Goal: Transaction & Acquisition: Purchase product/service

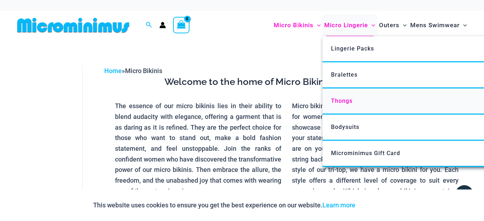
click at [365, 102] on link "Thongs" at bounding box center [428, 102] width 213 height 26
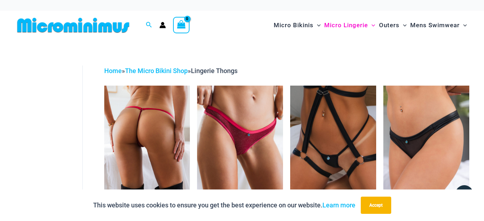
click at [142, 122] on img at bounding box center [147, 150] width 86 height 129
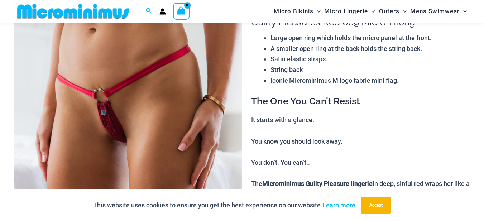
click at [97, 68] on img at bounding box center [128, 165] width 228 height 341
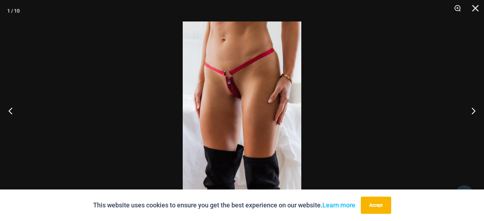
click at [233, 92] on img at bounding box center [242, 110] width 119 height 178
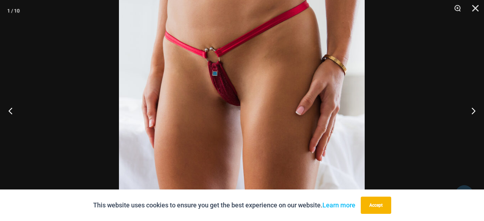
click at [233, 92] on img at bounding box center [242, 130] width 246 height 369
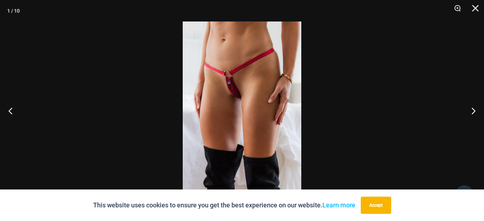
click at [233, 92] on img at bounding box center [242, 110] width 119 height 178
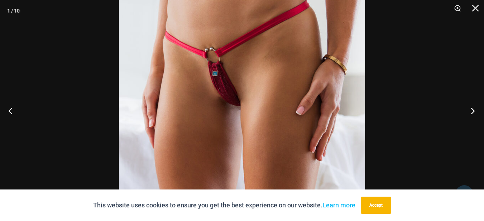
click at [473, 108] on button "Next" at bounding box center [470, 111] width 27 height 36
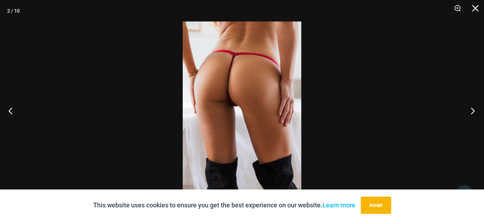
click at [472, 106] on button "Next" at bounding box center [470, 111] width 27 height 36
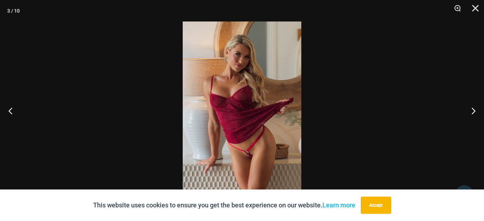
click at [250, 155] on img at bounding box center [242, 110] width 119 height 178
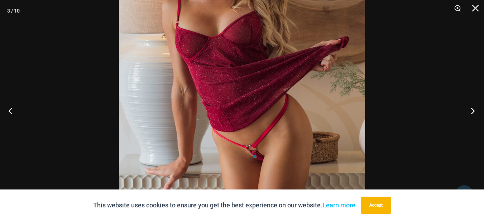
click at [473, 110] on button "Next" at bounding box center [470, 111] width 27 height 36
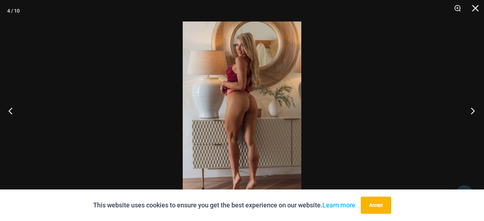
click at [473, 110] on button "Next" at bounding box center [470, 111] width 27 height 36
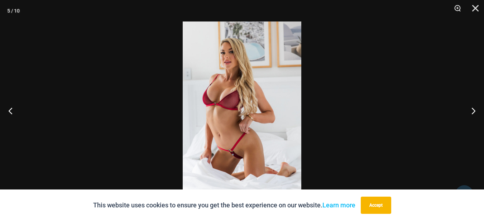
click at [234, 157] on img at bounding box center [242, 110] width 119 height 178
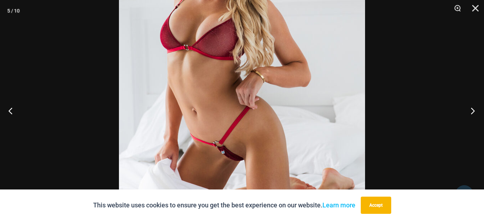
click at [471, 108] on button "Next" at bounding box center [470, 111] width 27 height 36
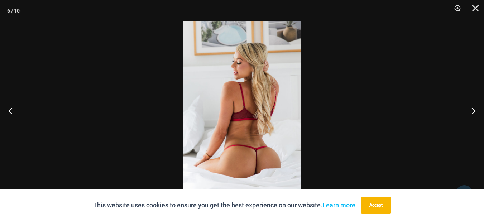
click at [253, 153] on img at bounding box center [242, 110] width 119 height 178
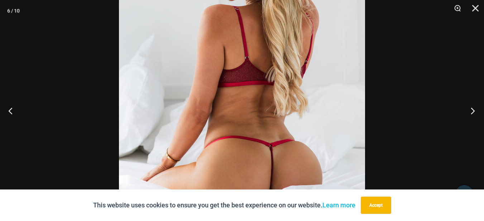
click at [473, 106] on button "Next" at bounding box center [470, 111] width 27 height 36
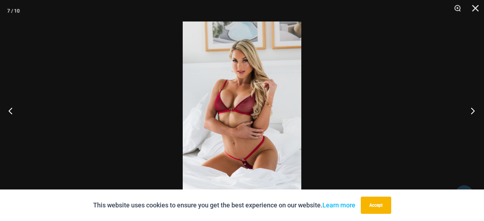
click at [473, 106] on button "Next" at bounding box center [470, 111] width 27 height 36
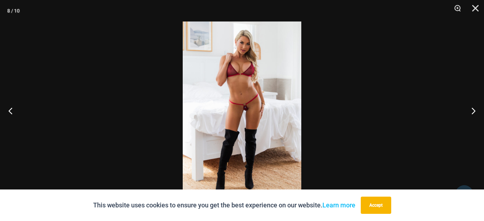
click at [245, 109] on img at bounding box center [242, 110] width 119 height 178
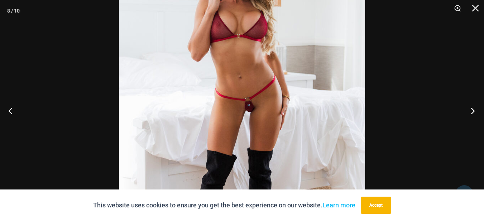
click at [473, 108] on button "Next" at bounding box center [470, 111] width 27 height 36
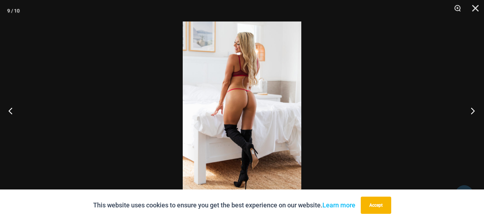
click at [473, 108] on button "Next" at bounding box center [470, 111] width 27 height 36
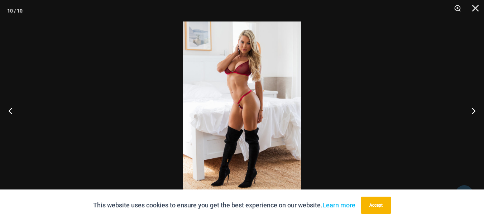
click at [243, 107] on img at bounding box center [242, 110] width 119 height 178
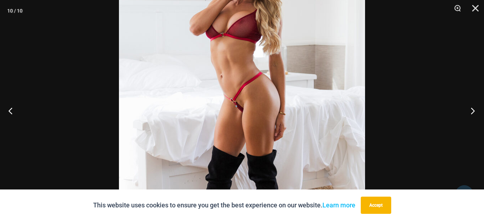
click at [473, 107] on button "Next" at bounding box center [470, 111] width 27 height 36
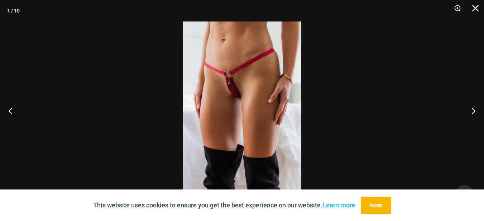
click at [233, 92] on img at bounding box center [242, 110] width 119 height 178
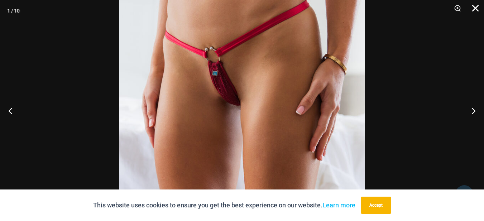
click at [474, 6] on button "Close" at bounding box center [473, 10] width 18 height 21
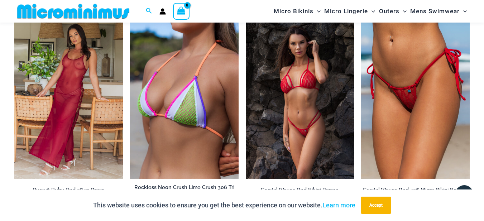
scroll to position [1391, 0]
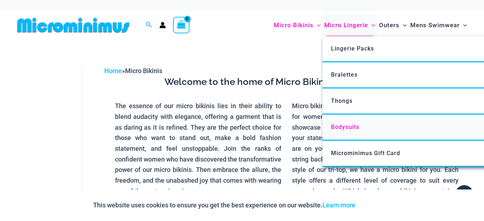
click at [367, 127] on link "Bodysuits" at bounding box center [428, 128] width 213 height 26
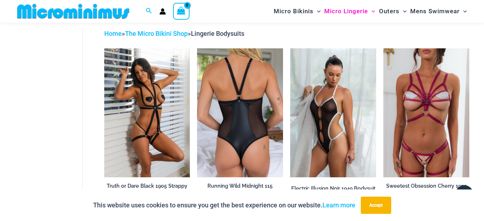
scroll to position [30, 0]
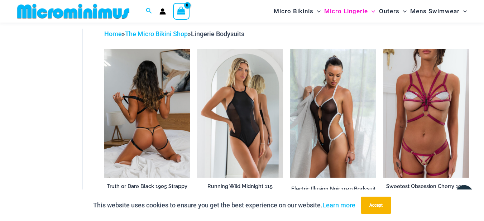
click at [155, 117] on img at bounding box center [147, 113] width 86 height 129
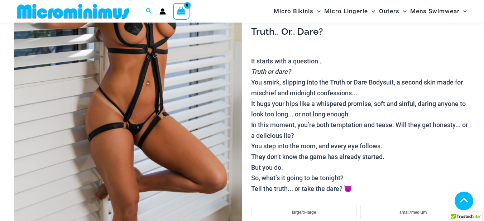
scroll to position [173, 0]
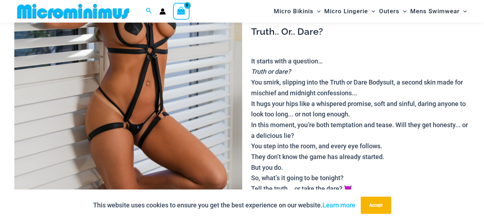
click at [126, 78] on img at bounding box center [128, 63] width 228 height 341
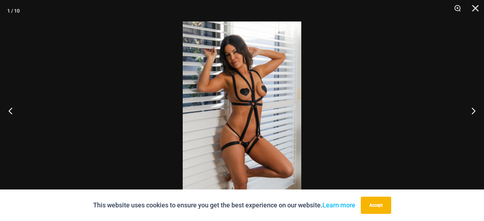
click at [126, 78] on div at bounding box center [242, 110] width 484 height 221
click at [248, 144] on img at bounding box center [242, 110] width 119 height 178
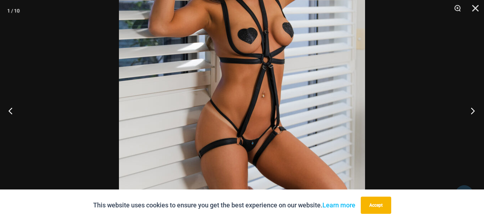
click at [473, 109] on button "Next" at bounding box center [470, 111] width 27 height 36
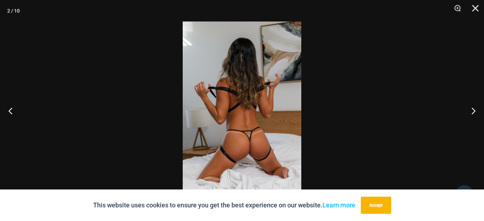
click at [250, 135] on img at bounding box center [242, 110] width 119 height 178
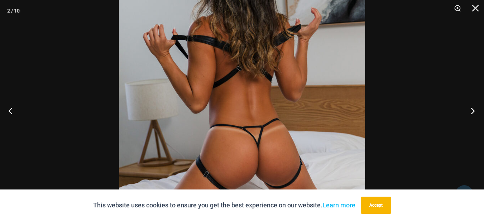
click at [473, 108] on button "Next" at bounding box center [470, 111] width 27 height 36
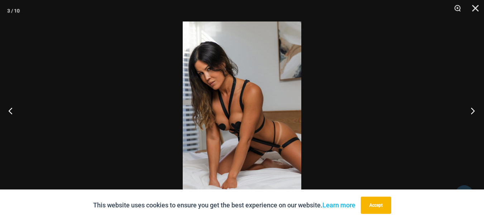
click at [473, 108] on button "Next" at bounding box center [470, 111] width 27 height 36
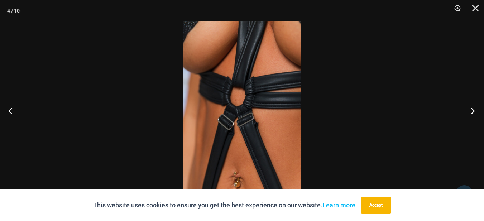
click at [472, 107] on button "Next" at bounding box center [470, 111] width 27 height 36
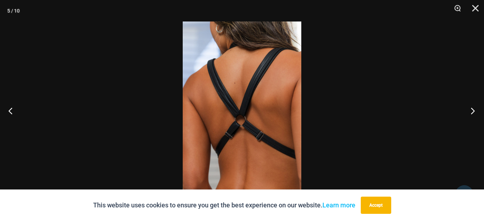
click at [472, 107] on button "Next" at bounding box center [470, 111] width 27 height 36
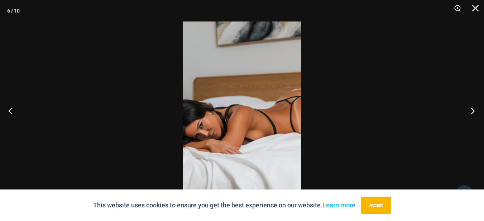
click at [472, 107] on button "Next" at bounding box center [470, 111] width 27 height 36
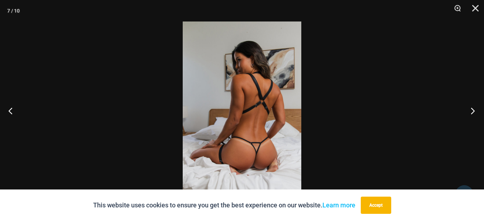
click at [472, 107] on button "Next" at bounding box center [470, 111] width 27 height 36
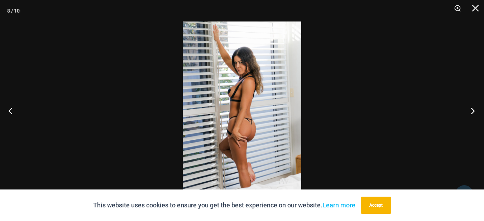
click at [475, 109] on button "Next" at bounding box center [470, 111] width 27 height 36
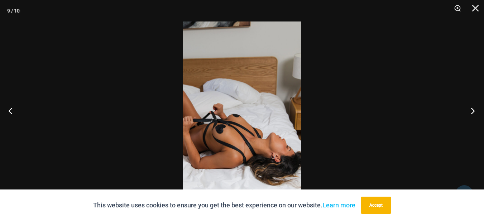
click at [475, 109] on button "Next" at bounding box center [470, 111] width 27 height 36
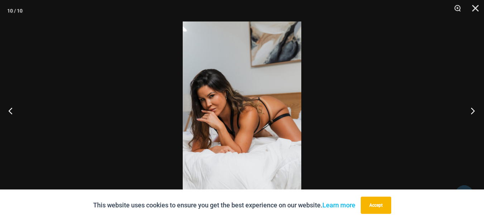
click at [475, 109] on button "Next" at bounding box center [470, 111] width 27 height 36
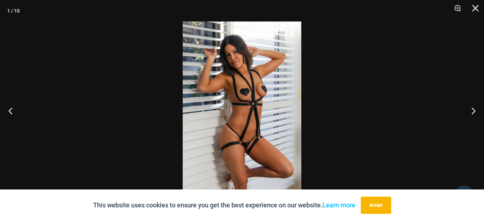
click at [245, 143] on img at bounding box center [242, 110] width 119 height 178
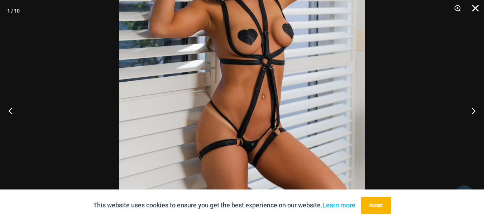
click at [474, 5] on button "Close" at bounding box center [473, 10] width 18 height 21
